Goal: Task Accomplishment & Management: Use online tool/utility

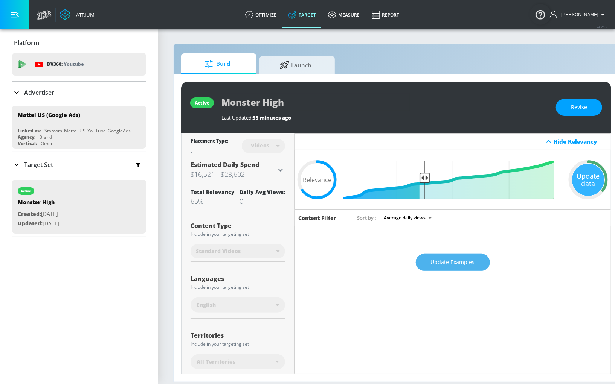
click at [445, 265] on span "Update Examples" at bounding box center [453, 262] width 44 height 9
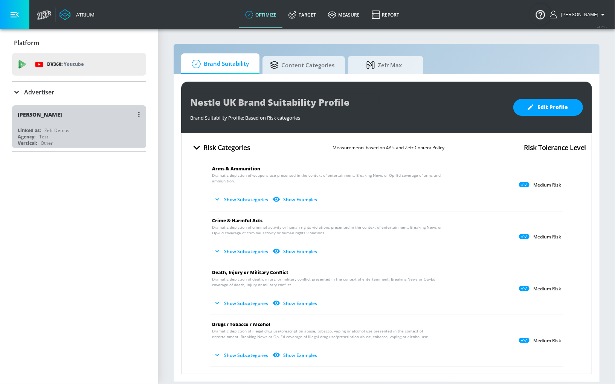
click at [81, 107] on div "[PERSON_NAME]" at bounding box center [81, 114] width 126 height 18
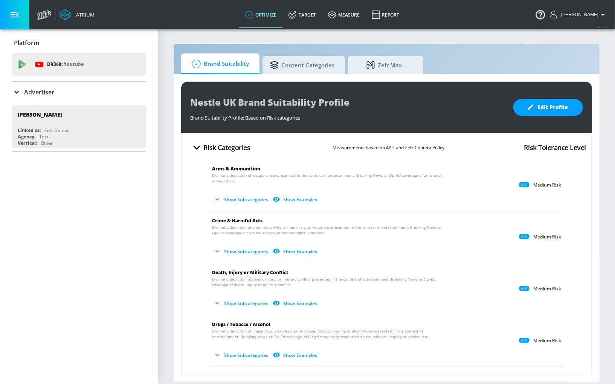
click at [14, 90] on icon at bounding box center [16, 92] width 9 height 9
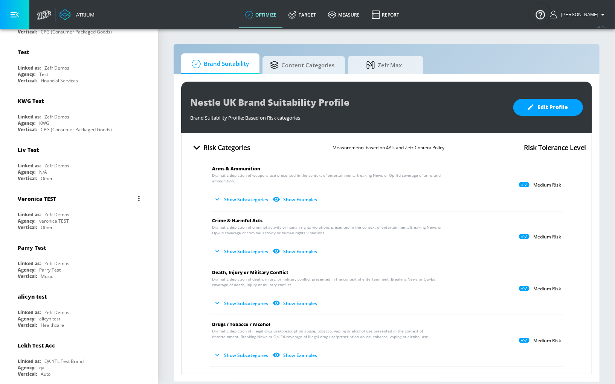
scroll to position [432, 0]
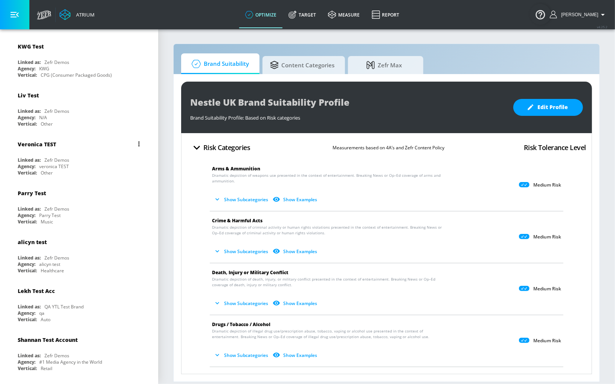
click at [70, 255] on div "Linked as: Zefr Demos" at bounding box center [81, 258] width 126 height 6
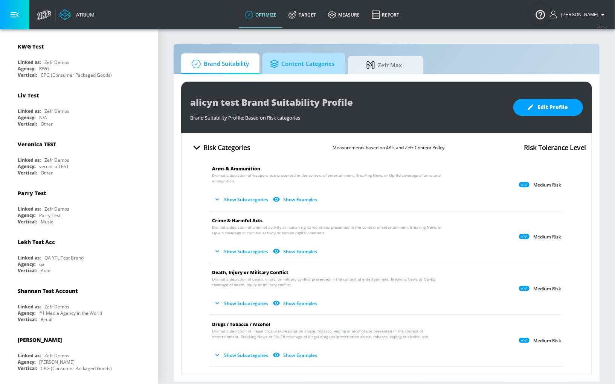
click at [309, 64] on span "Content Categories" at bounding box center [302, 64] width 64 height 18
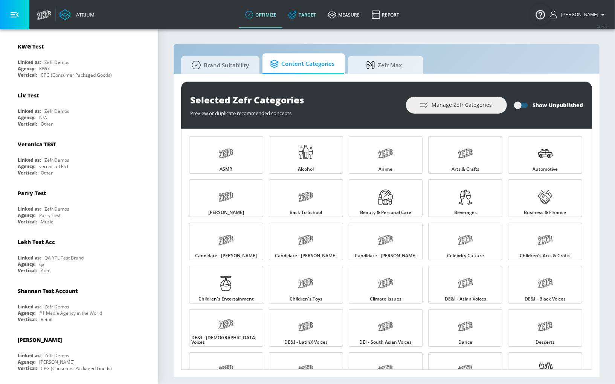
click at [311, 9] on link "Target" at bounding box center [302, 14] width 40 height 27
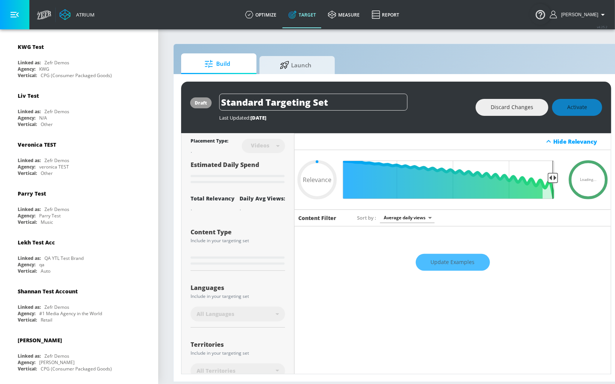
type input "0.59"
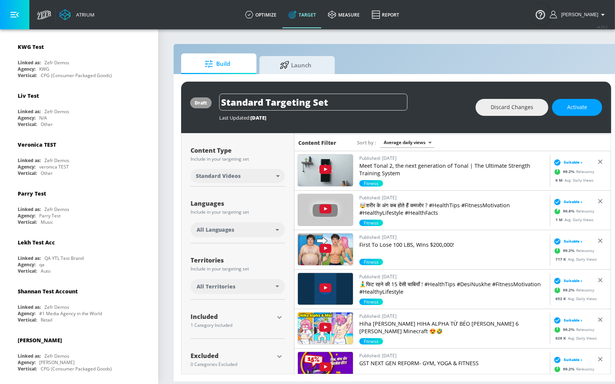
scroll to position [84, 0]
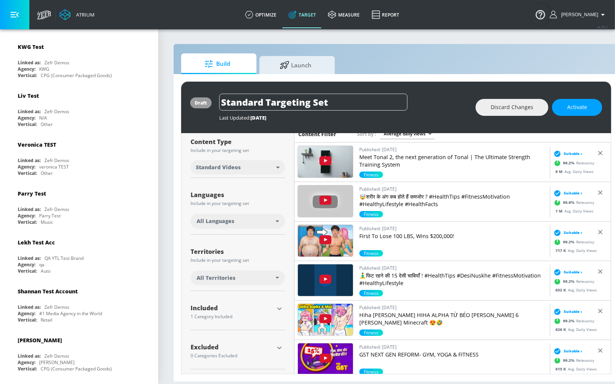
click at [234, 315] on div "1 Category Included" at bounding box center [231, 317] width 83 height 5
click at [260, 309] on div "Included" at bounding box center [231, 308] width 83 height 6
click at [276, 309] on icon "button" at bounding box center [279, 309] width 9 height 9
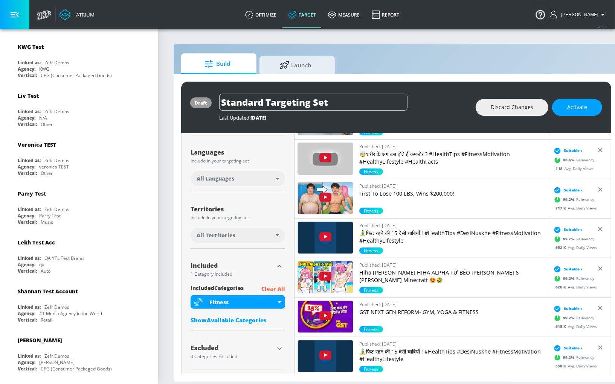
click at [278, 289] on p "Clear All" at bounding box center [273, 289] width 24 height 9
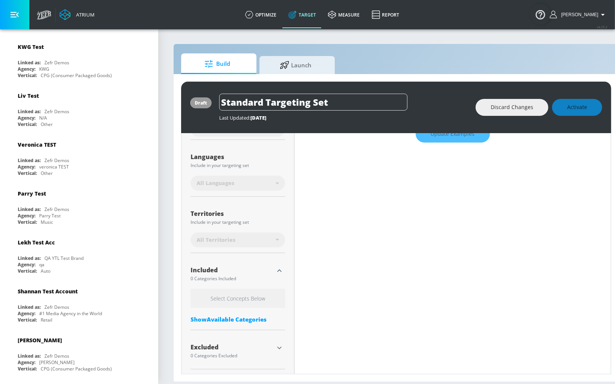
click at [218, 319] on div "Show Available Categories" at bounding box center [237, 320] width 94 height 8
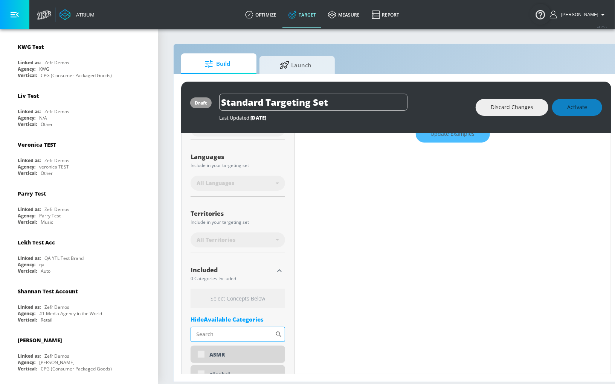
click at [225, 331] on input "Sort By" at bounding box center [232, 334] width 84 height 15
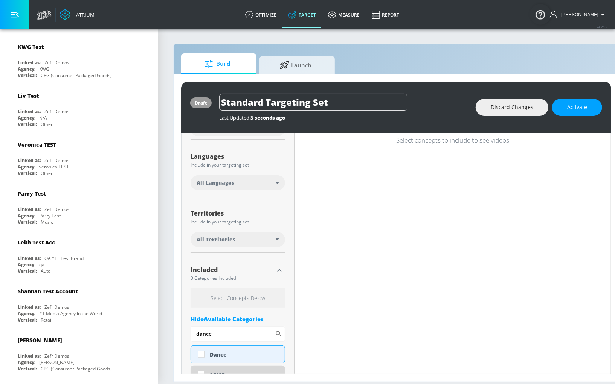
scroll to position [165, 0]
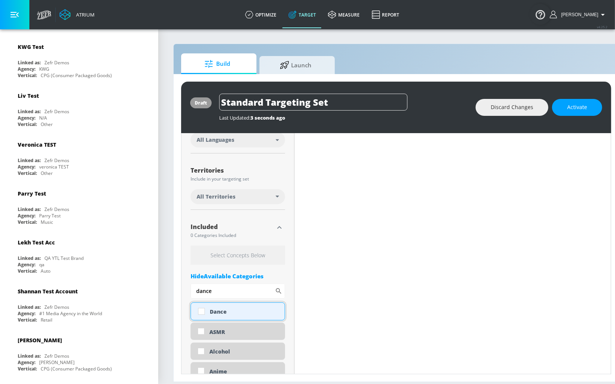
type input "dance"
click at [238, 308] on div "Dance" at bounding box center [244, 311] width 69 height 7
checkbox input "true"
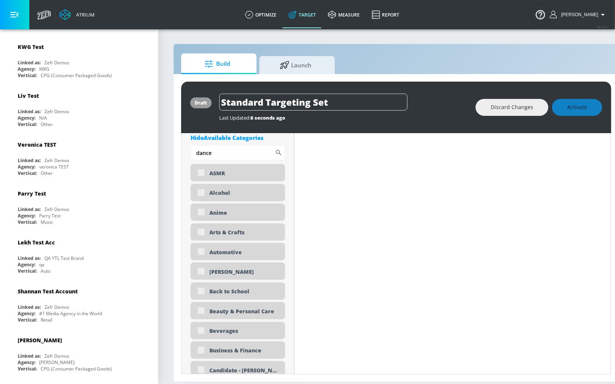
scroll to position [0, 0]
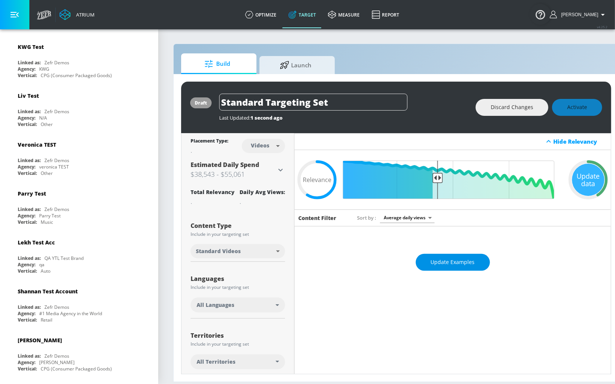
click at [450, 256] on button "Update Examples" at bounding box center [453, 262] width 74 height 17
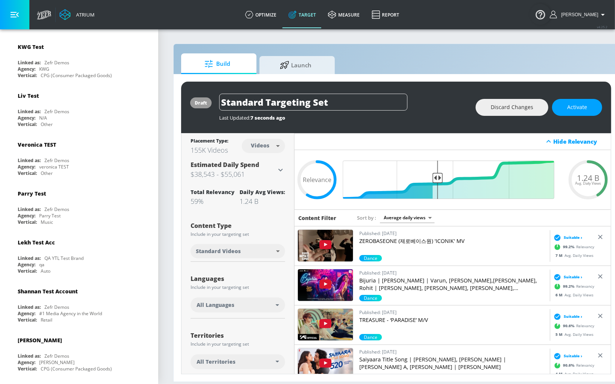
click at [426, 240] on p "ZEROBASEONE (제로베이스원) 'ICONIK' MV" at bounding box center [452, 242] width 187 height 8
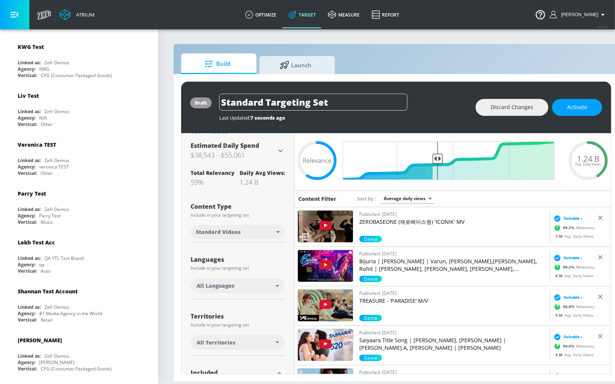
scroll to position [8, 0]
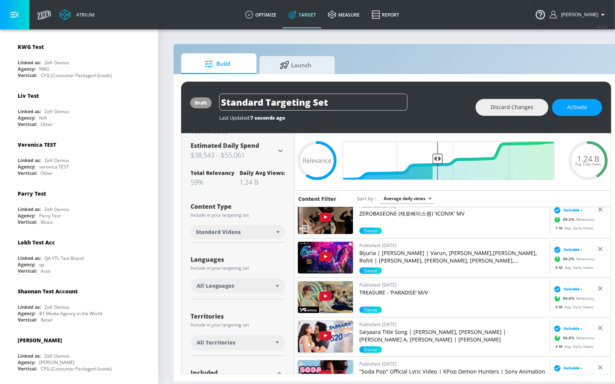
click at [394, 212] on p "ZEROBASEONE (제로베이스원) 'ICONIK' MV" at bounding box center [452, 214] width 187 height 8
click at [408, 254] on p "Bijuria | Sunny Sanskari Ki Tulsi Kumari | Varun, Janhvi,Sanya, Rohit | Sonu, T…" at bounding box center [452, 257] width 187 height 15
click at [378, 293] on p "TREASURE - ‘PARADISE’ M/V" at bounding box center [452, 293] width 187 height 8
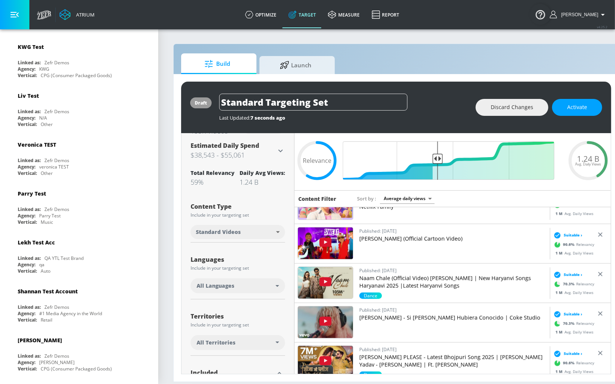
scroll to position [615, 0]
drag, startPoint x: 439, startPoint y: 159, endPoint x: 420, endPoint y: 161, distance: 19.3
type input "0.67"
click at [420, 161] on input "Final Threshold" at bounding box center [452, 161] width 211 height 38
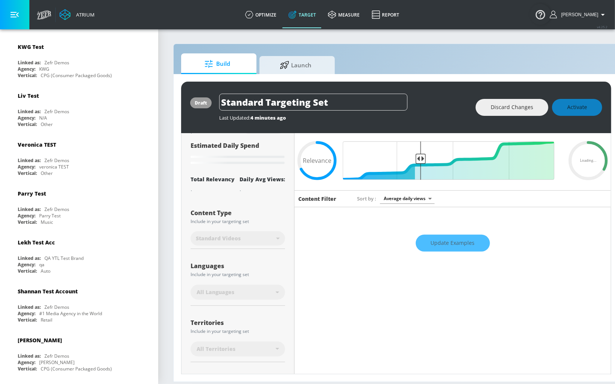
click at [446, 248] on div "Update Examples" at bounding box center [452, 243] width 316 height 26
click at [444, 240] on div "Update Examples" at bounding box center [452, 243] width 316 height 26
click at [439, 234] on div "Update Examples" at bounding box center [452, 243] width 316 height 26
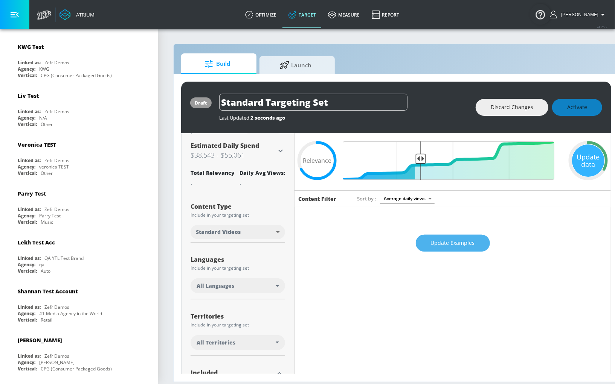
click at [439, 240] on span "Update Examples" at bounding box center [453, 243] width 44 height 9
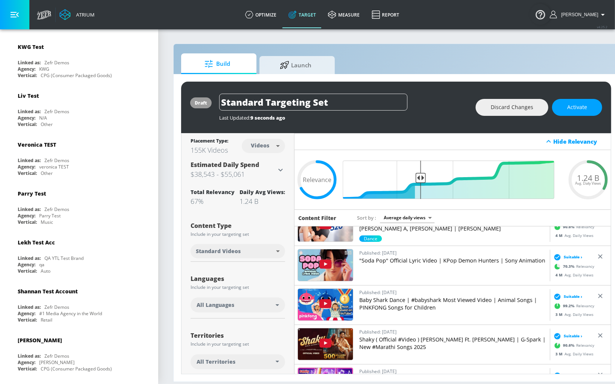
scroll to position [257, 0]
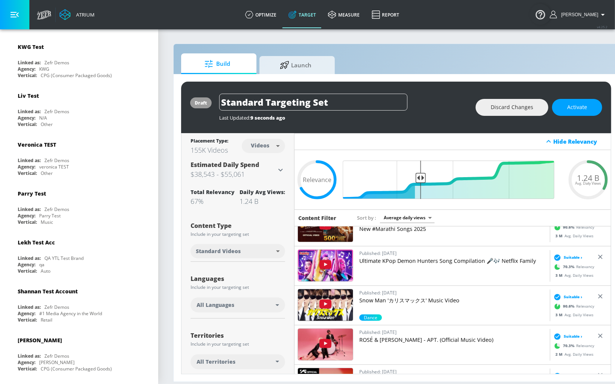
click at [442, 260] on p "Ultimate KPop Demon Hunters Song Compilation 🎤🎶 Netflix Family" at bounding box center [452, 261] width 187 height 8
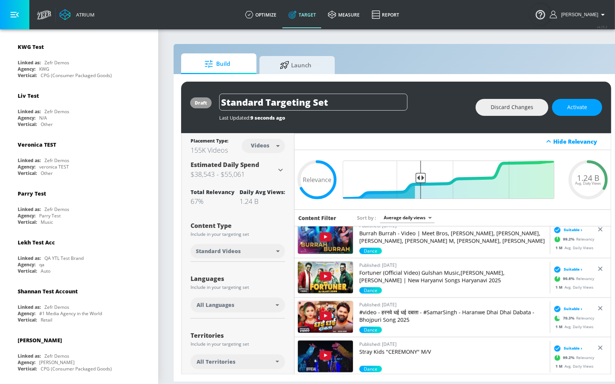
scroll to position [889, 0]
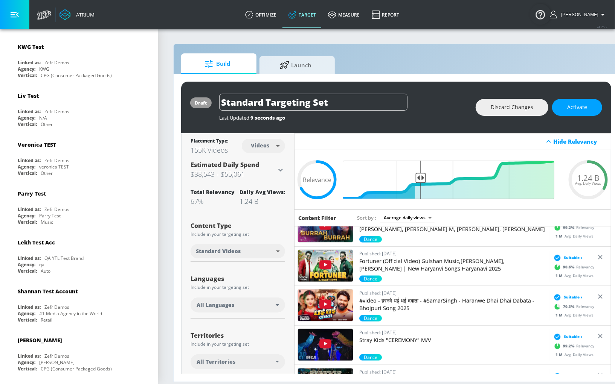
click at [401, 267] on p "Fortuner (Official Video) Gulshan Music,Jaat Nia,Ruchika Jangid | New Haryanvi …" at bounding box center [452, 265] width 187 height 15
